Goal: Use online tool/utility: Utilize a website feature to perform a specific function

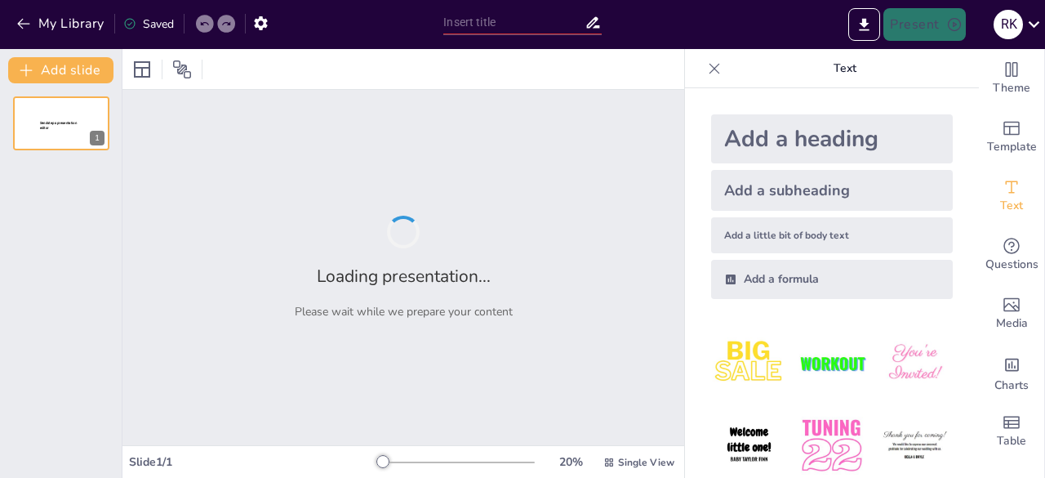
type input "Imported 2.2 How is heat energy transfered.pptx"
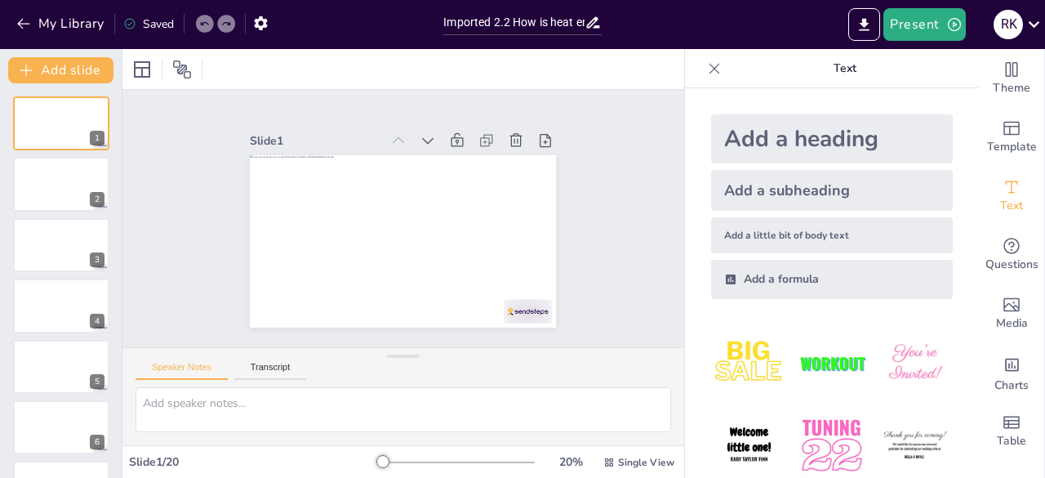
click at [702, 78] on div at bounding box center [715, 69] width 26 height 26
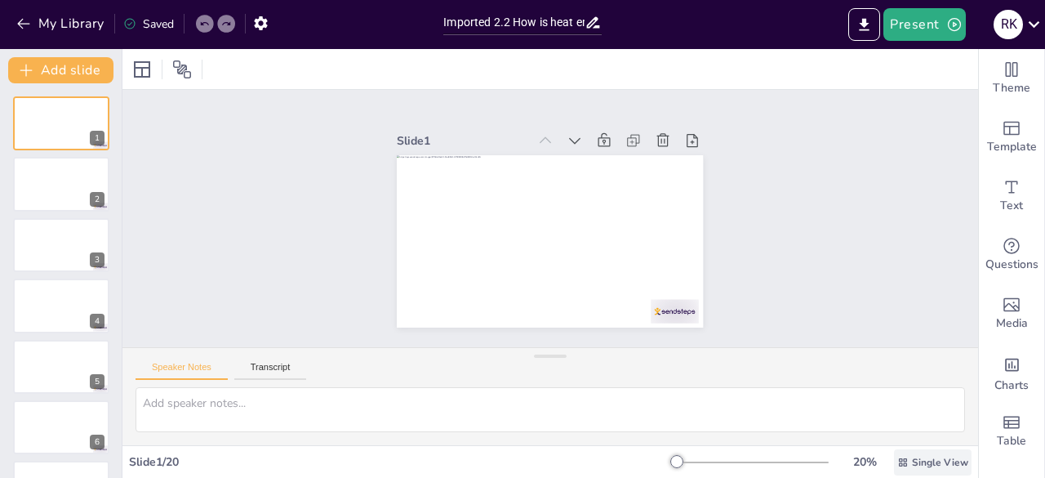
click at [915, 458] on span "Single View" at bounding box center [940, 462] width 56 height 13
click at [916, 421] on span "List View" at bounding box center [910, 426] width 86 height 16
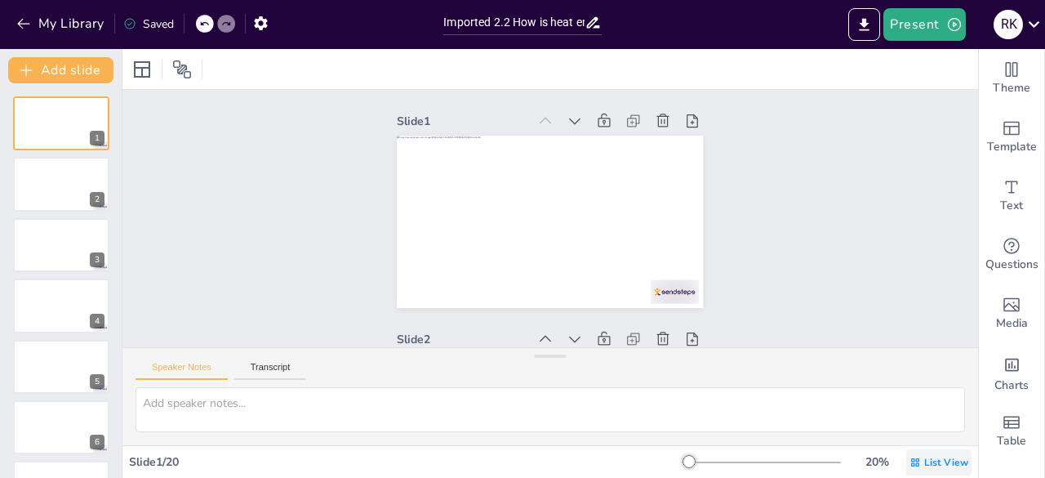
click at [925, 460] on span "List View" at bounding box center [947, 462] width 44 height 13
click at [931, 394] on span "Single View" at bounding box center [916, 393] width 74 height 16
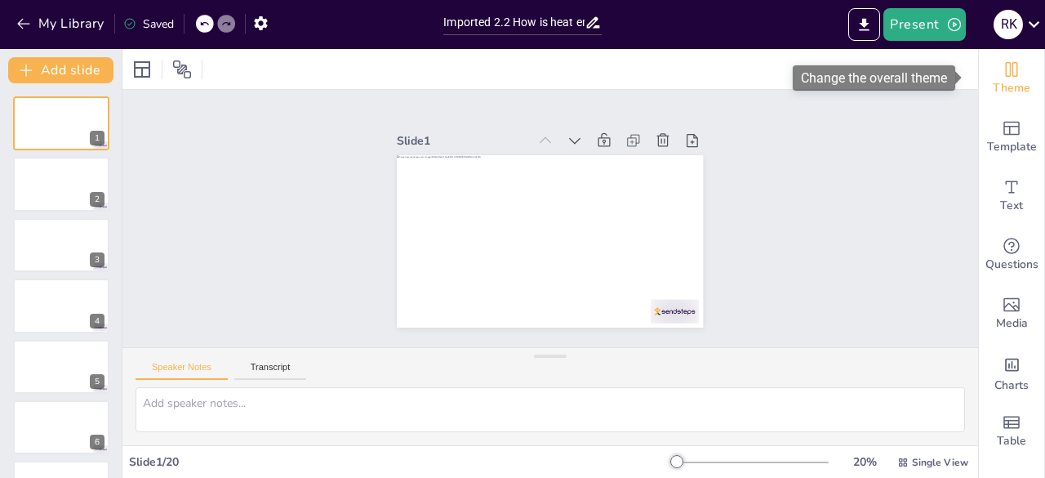
click at [1002, 73] on icon "Change the overall theme" at bounding box center [1012, 70] width 20 height 20
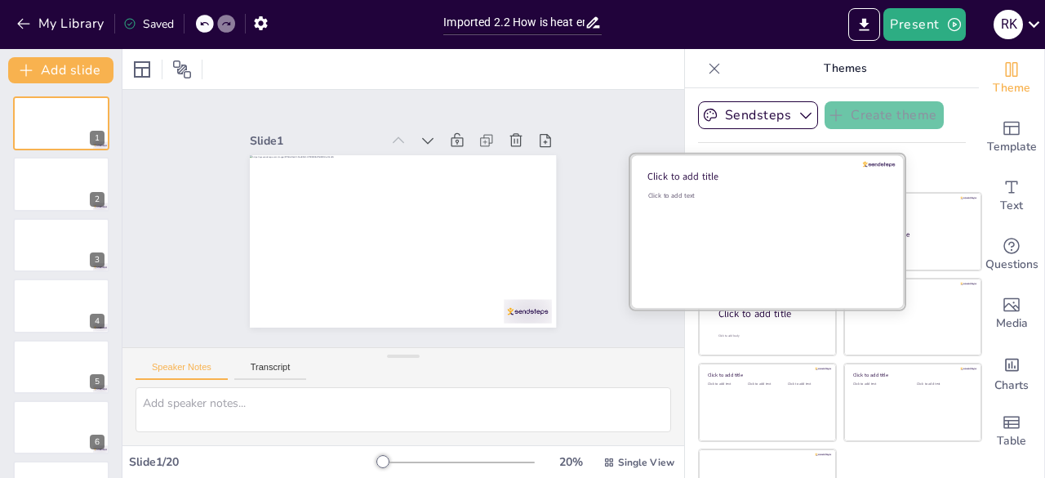
drag, startPoint x: 1036, startPoint y: 132, endPoint x: 734, endPoint y: 221, distance: 314.0
click at [734, 221] on div "Click to add text" at bounding box center [765, 241] width 234 height 101
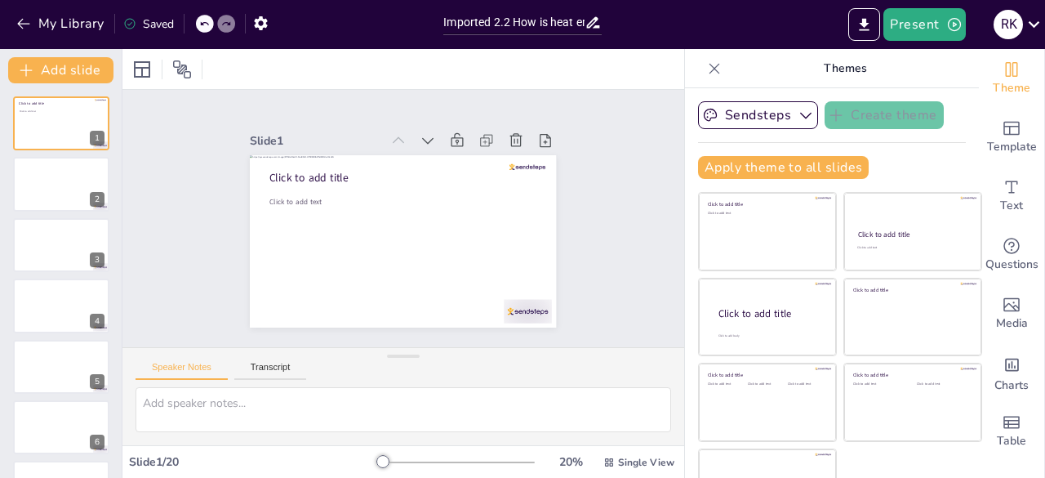
click at [706, 69] on icon at bounding box center [714, 68] width 16 height 16
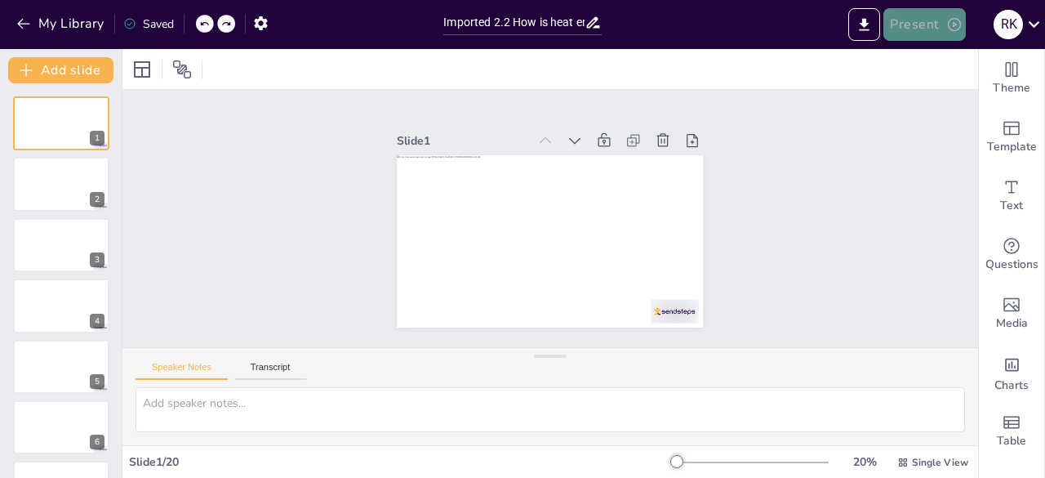
click at [912, 25] on button "Present" at bounding box center [925, 24] width 82 height 33
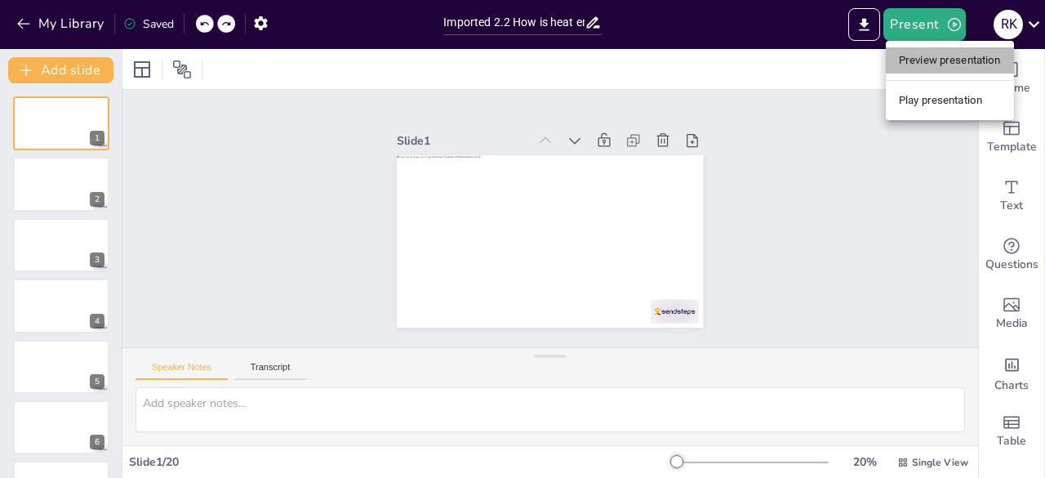
click at [915, 56] on li "Preview presentation" at bounding box center [950, 60] width 128 height 26
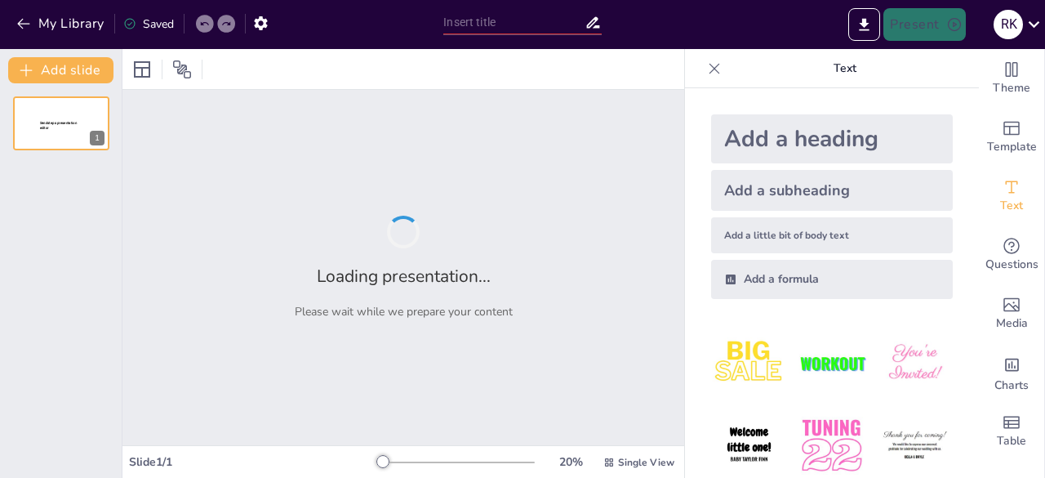
type input "Imported 2.2 How is heat energy transfered.pptx"
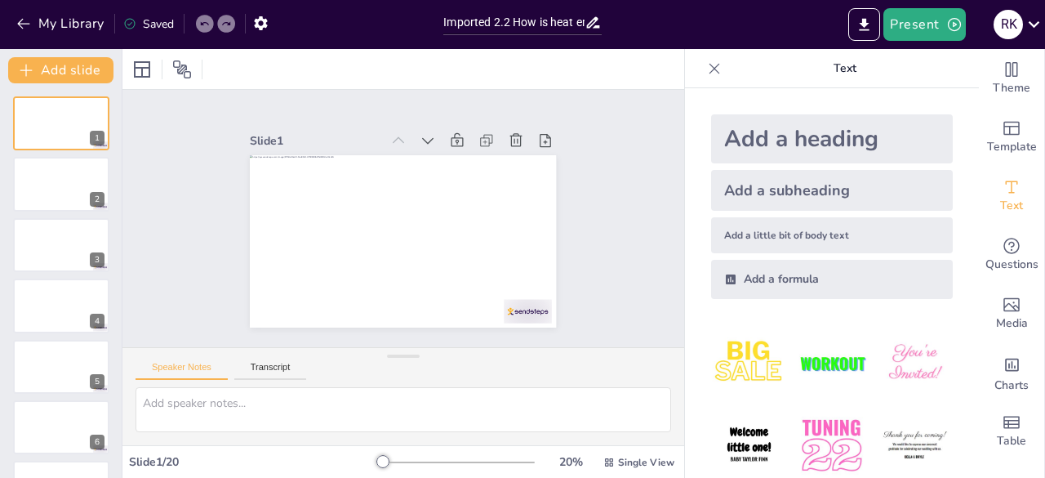
click at [706, 66] on icon at bounding box center [714, 68] width 16 height 16
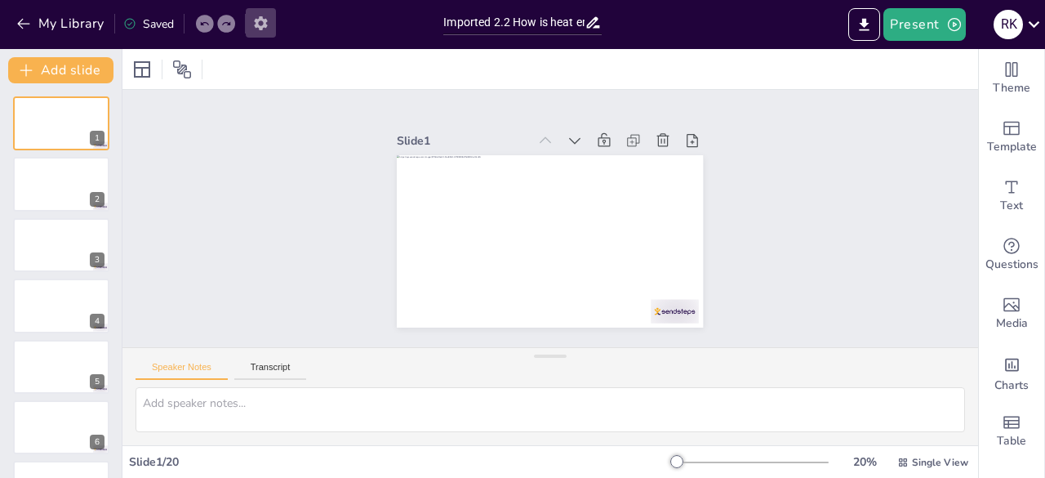
click at [275, 21] on button "button" at bounding box center [261, 22] width 30 height 29
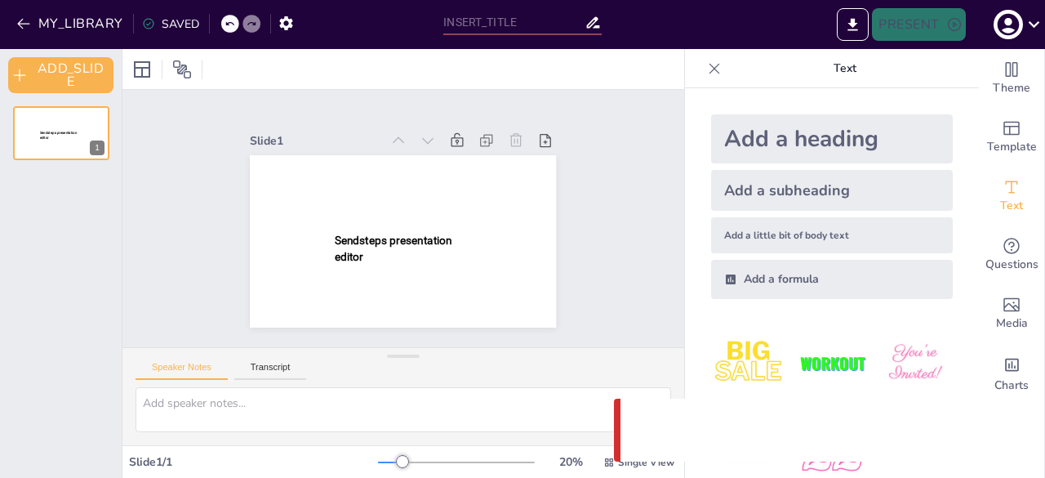
type input "Imported 2.2 How is heat energy transfered.pptx"
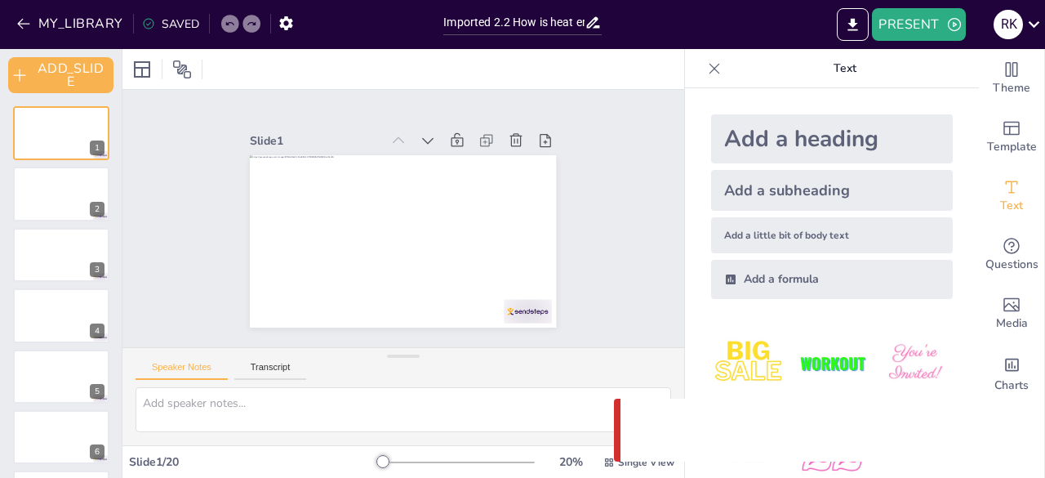
click at [706, 65] on icon at bounding box center [714, 68] width 16 height 16
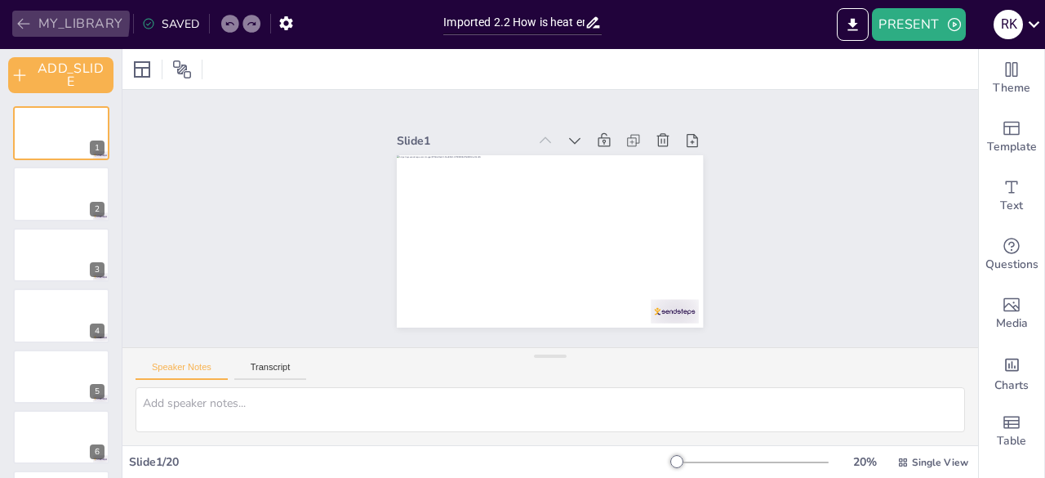
click at [13, 19] on button "MY_LIBRARY" at bounding box center [71, 24] width 118 height 26
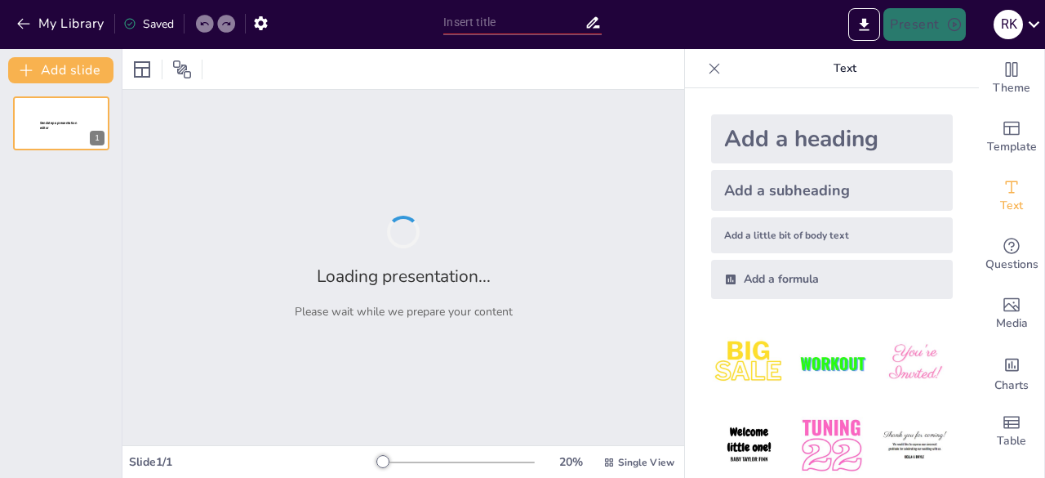
type input "Imported 2.2 How is heat energy transfered.pptx"
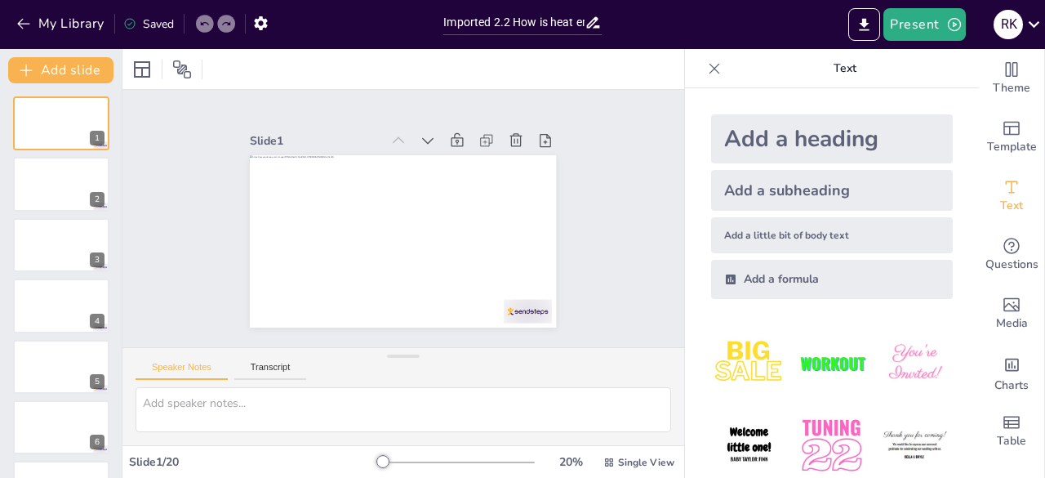
click at [706, 69] on icon at bounding box center [714, 68] width 16 height 16
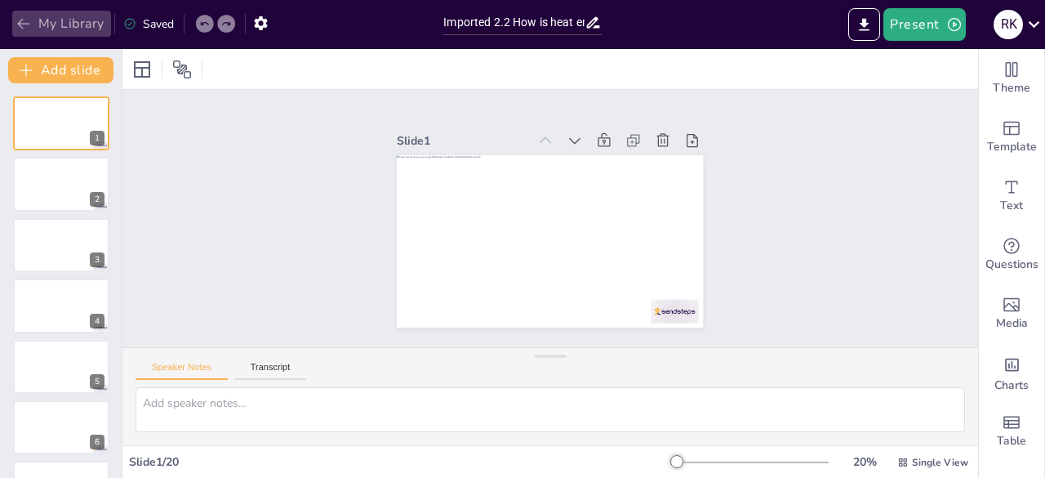
click at [74, 15] on button "My Library" at bounding box center [61, 24] width 99 height 26
